Goal: Task Accomplishment & Management: Complete application form

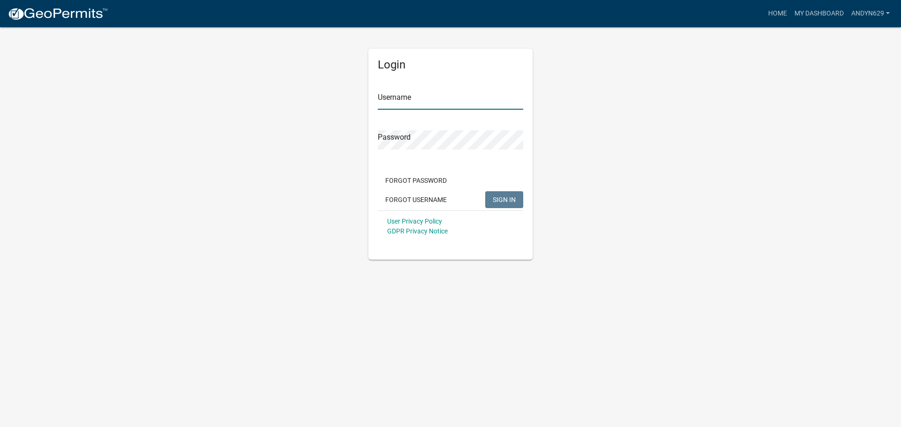
type input "AndyN629"
click at [488, 198] on button "SIGN IN" at bounding box center [504, 199] width 38 height 17
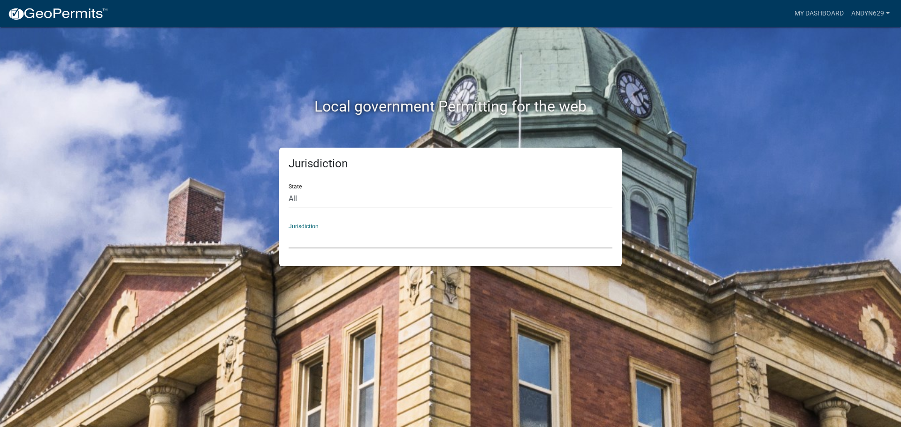
click at [361, 234] on select "[GEOGRAPHIC_DATA], [US_STATE] [GEOGRAPHIC_DATA], [US_STATE][PERSON_NAME][GEOGRA…" at bounding box center [451, 238] width 324 height 19
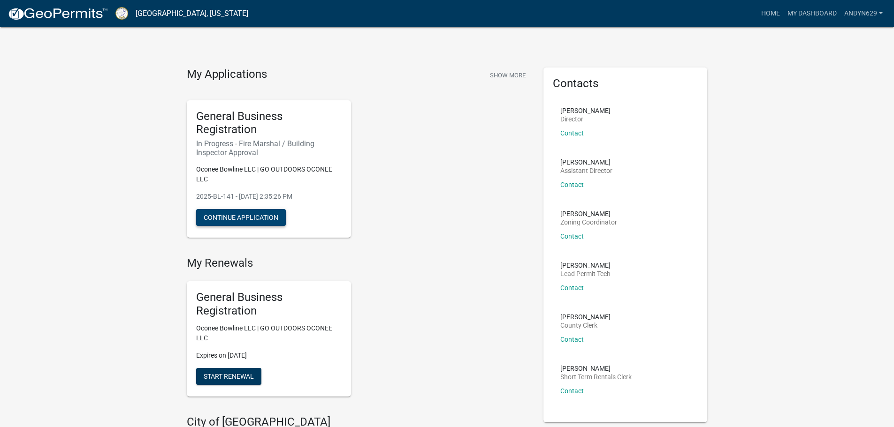
click at [246, 220] on button "Continue Application" at bounding box center [241, 217] width 90 height 17
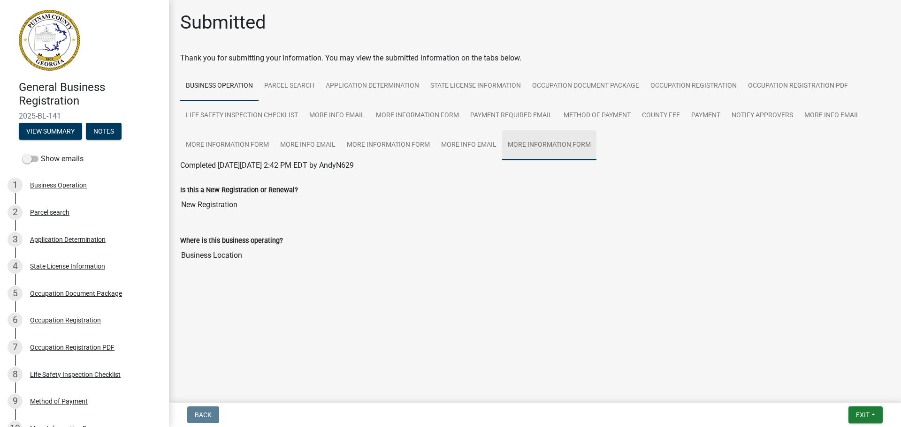
click at [549, 147] on link "More Information Form" at bounding box center [549, 145] width 94 height 30
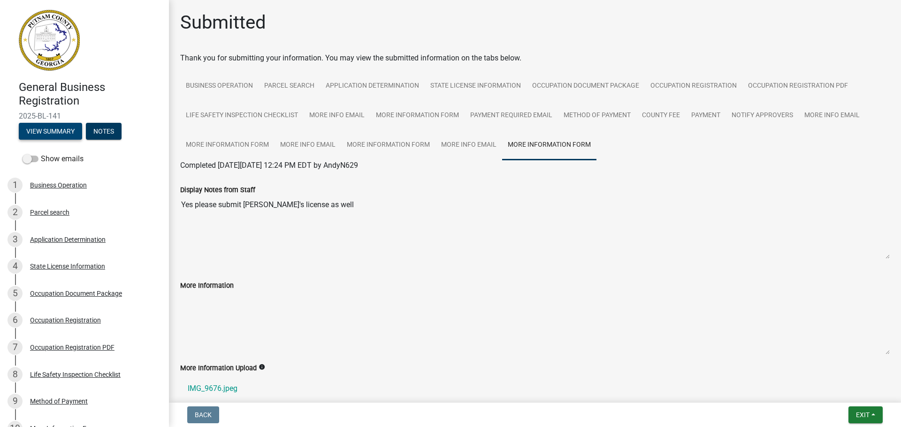
click at [61, 127] on button "View Summary" at bounding box center [50, 131] width 63 height 17
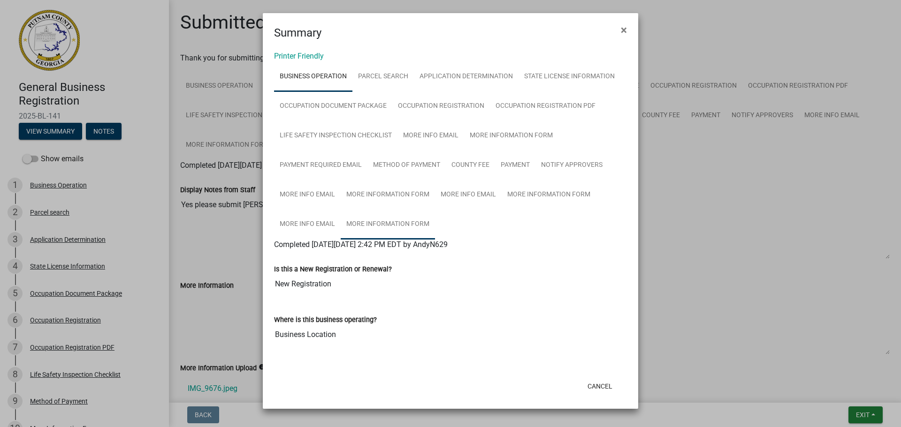
click at [389, 219] on link "More Information Form" at bounding box center [388, 225] width 94 height 30
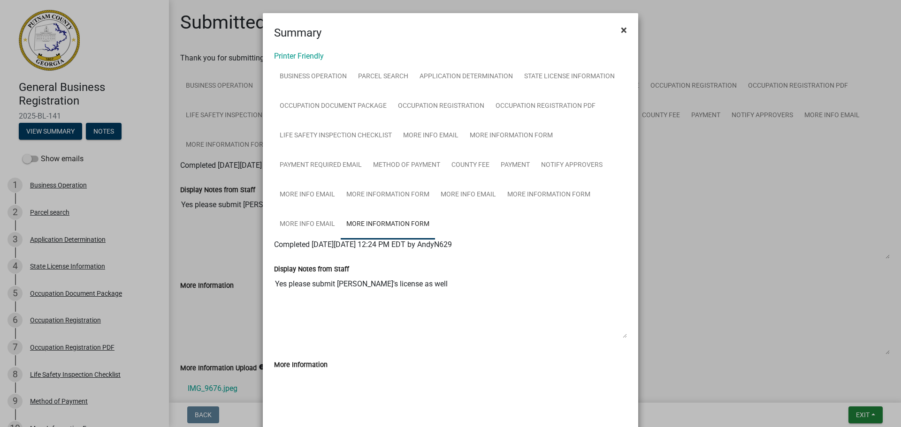
click at [616, 34] on button "×" at bounding box center [623, 30] width 21 height 26
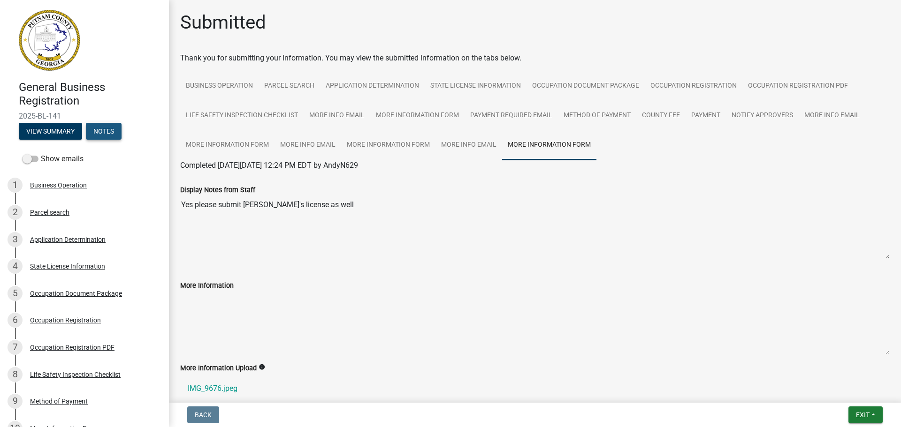
click at [107, 132] on button "Notes" at bounding box center [104, 131] width 36 height 17
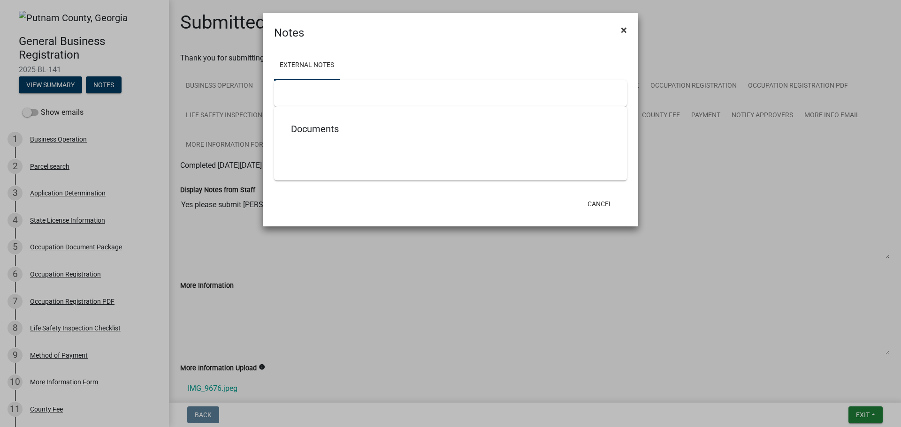
click at [627, 32] on button "×" at bounding box center [623, 30] width 21 height 26
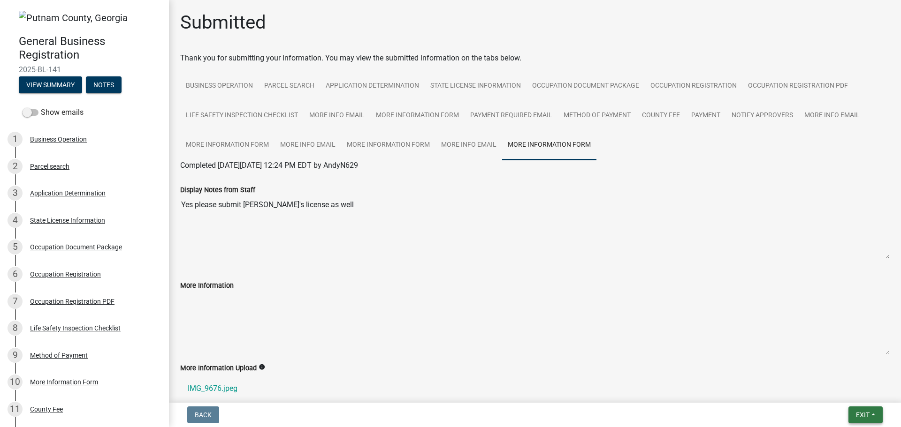
click at [856, 412] on span "Exit" at bounding box center [863, 415] width 14 height 8
click at [844, 386] on button "Save & Exit" at bounding box center [844, 391] width 75 height 23
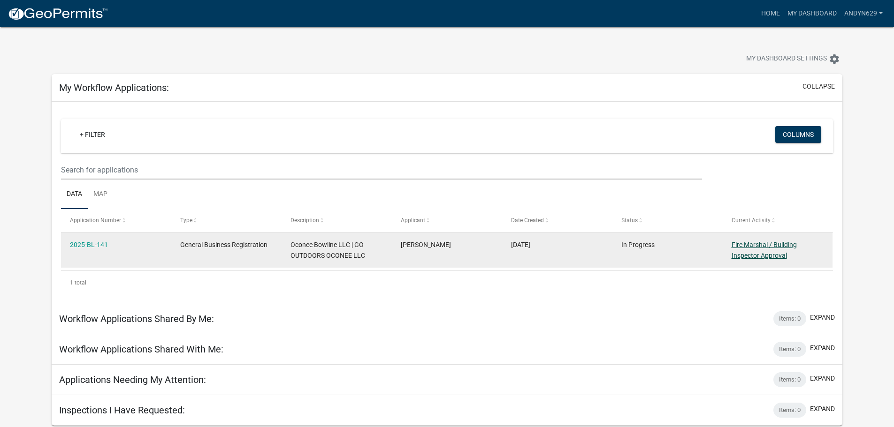
click at [756, 247] on link "Fire Marshal / Building Inspector Approval" at bounding box center [763, 250] width 65 height 18
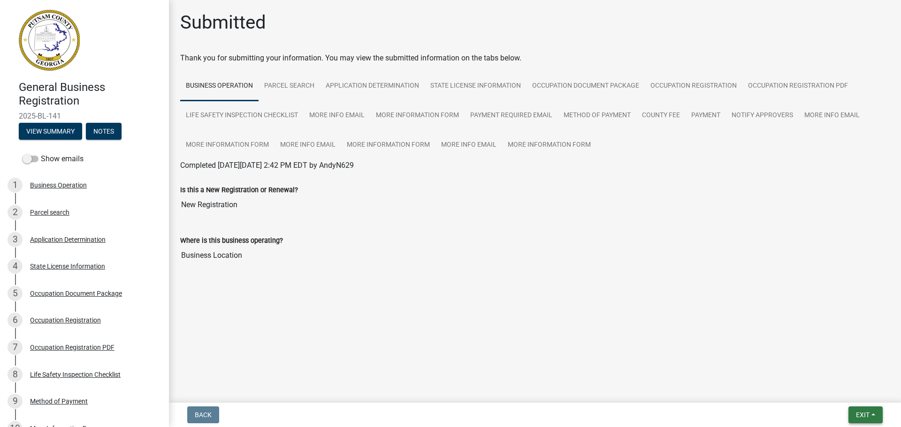
click at [860, 417] on span "Exit" at bounding box center [863, 415] width 14 height 8
click at [856, 389] on button "Save & Exit" at bounding box center [844, 391] width 75 height 23
